Goal: Navigation & Orientation: Find specific page/section

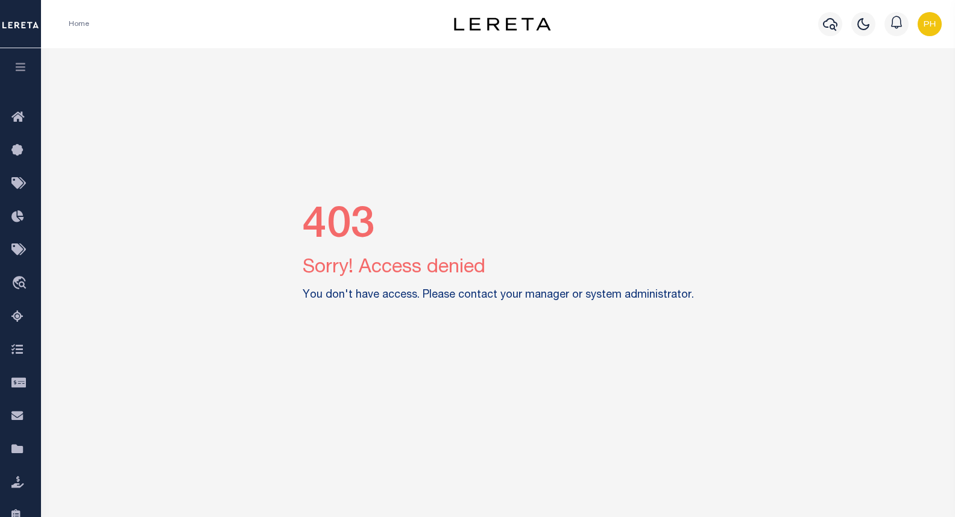
click at [823, 102] on div "403 Sorry! Access denied You don't have access. Please contact your manager or …" at bounding box center [498, 254] width 905 height 413
click at [933, 23] on img "button" at bounding box center [929, 24] width 24 height 24
click at [874, 85] on span "Sign out" at bounding box center [881, 85] width 34 height 8
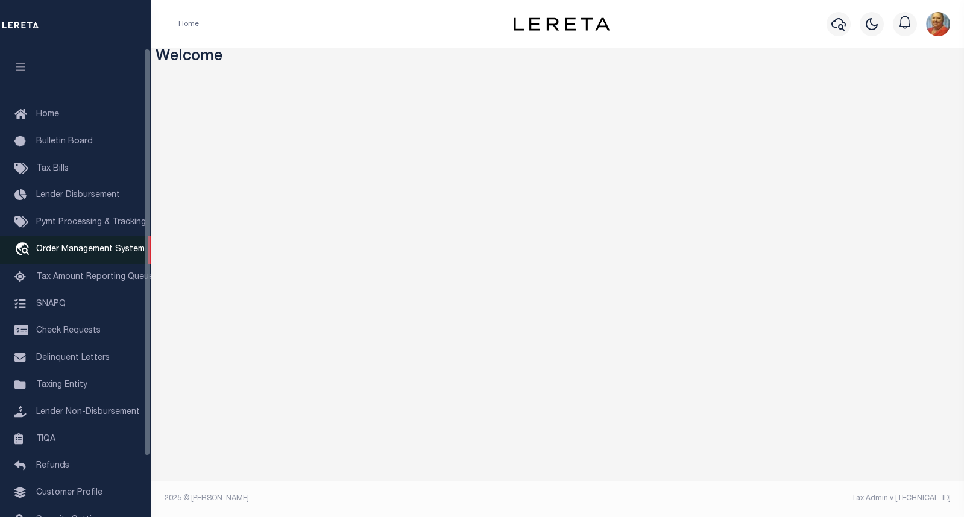
click at [130, 253] on span "Order Management System" at bounding box center [90, 249] width 108 height 8
